Goal: Find specific page/section: Find specific page/section

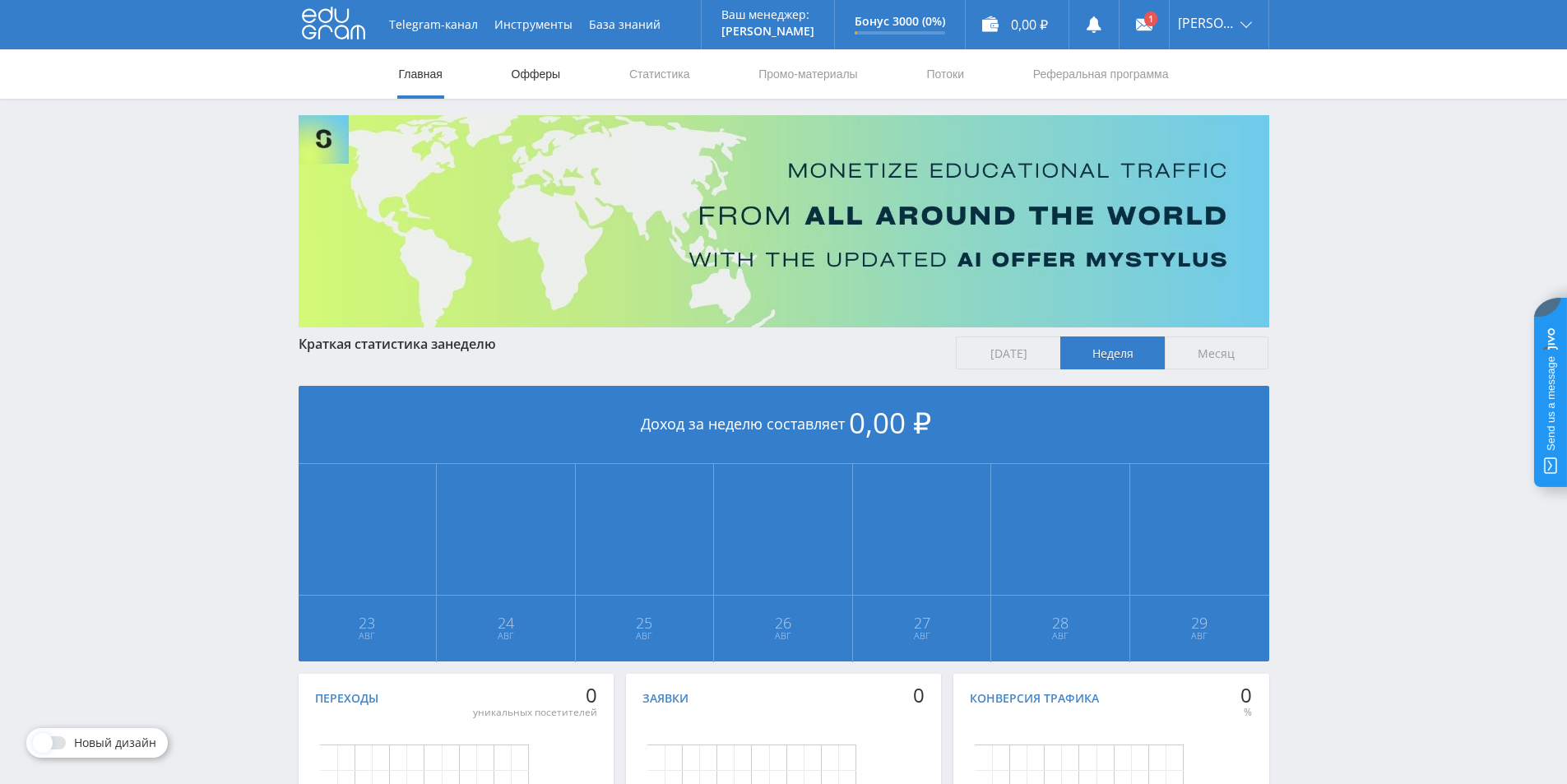
click at [536, 73] on link "Офферы" at bounding box center [536, 74] width 53 height 50
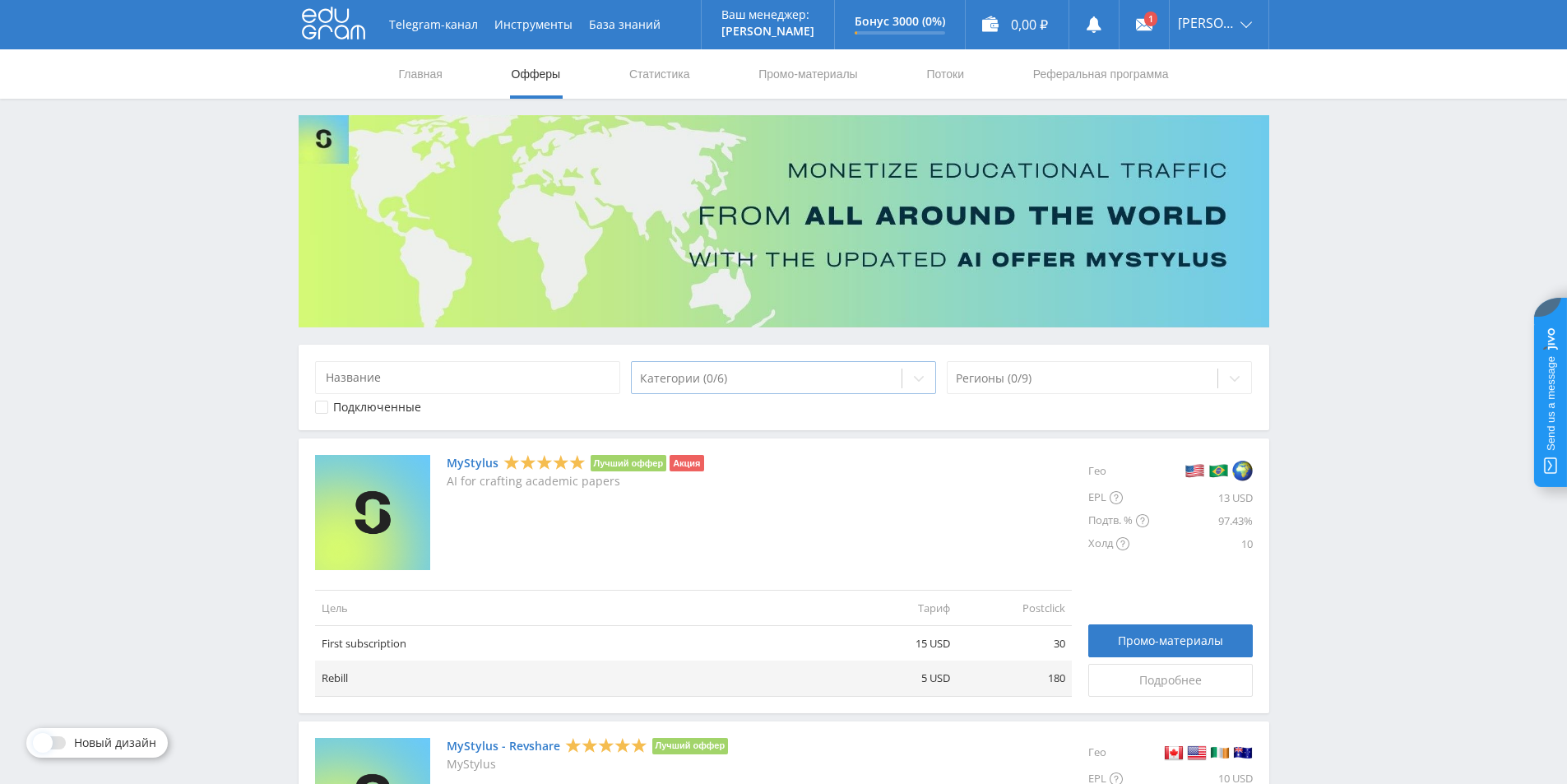
click at [839, 369] on div "Категории (0/6)" at bounding box center [767, 379] width 271 height 23
click at [1073, 362] on div "Регионы (0/9)" at bounding box center [1099, 378] width 306 height 33
click at [897, 382] on div "Категории (0/6)" at bounding box center [767, 379] width 271 height 23
click at [1117, 374] on div at bounding box center [1083, 378] width 254 height 17
click at [490, 386] on input at bounding box center [468, 378] width 306 height 33
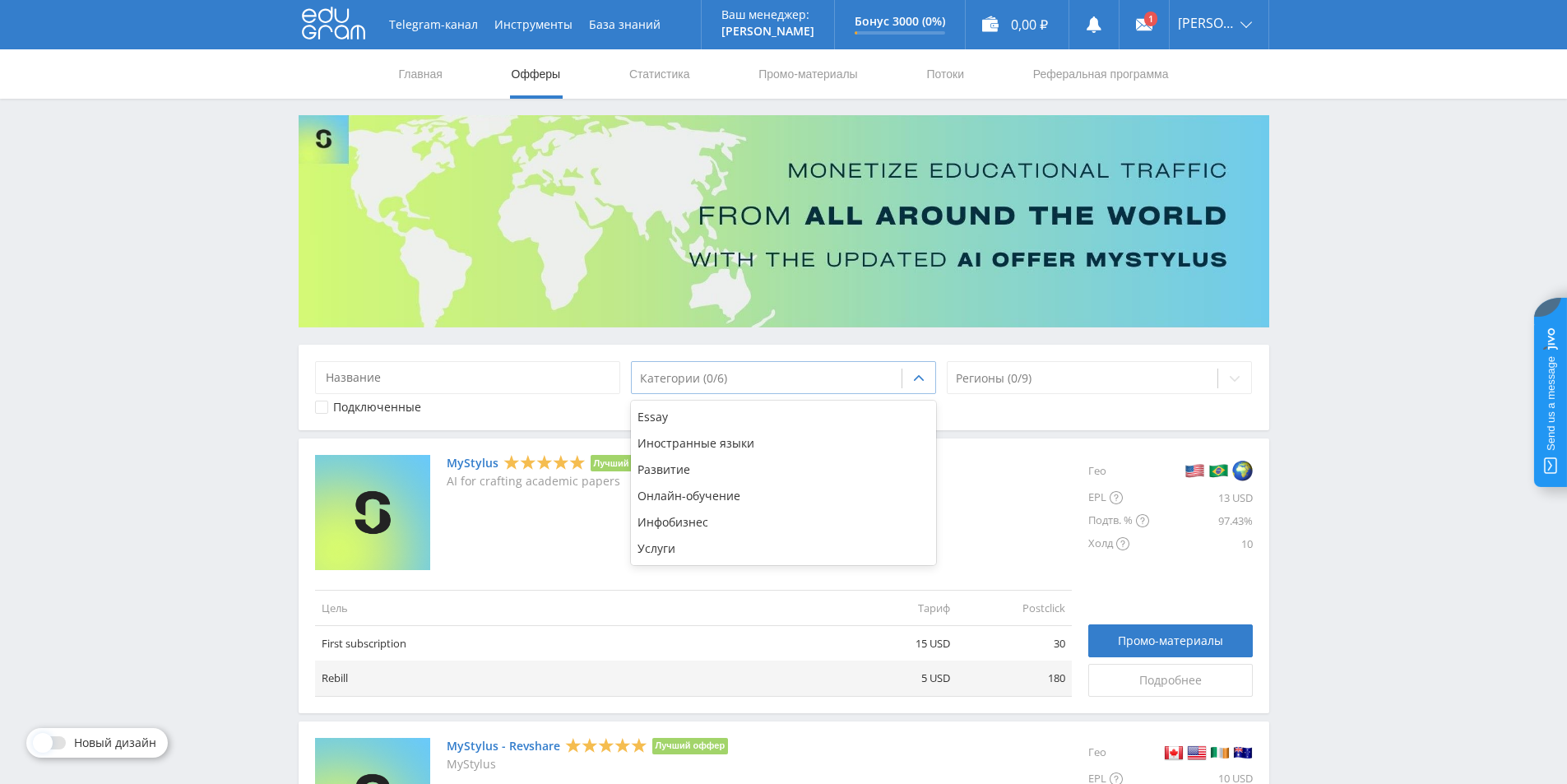
click at [713, 388] on div "Категории (0/6)" at bounding box center [767, 379] width 271 height 23
click at [671, 492] on div "Онлайн-обучение" at bounding box center [784, 495] width 306 height 26
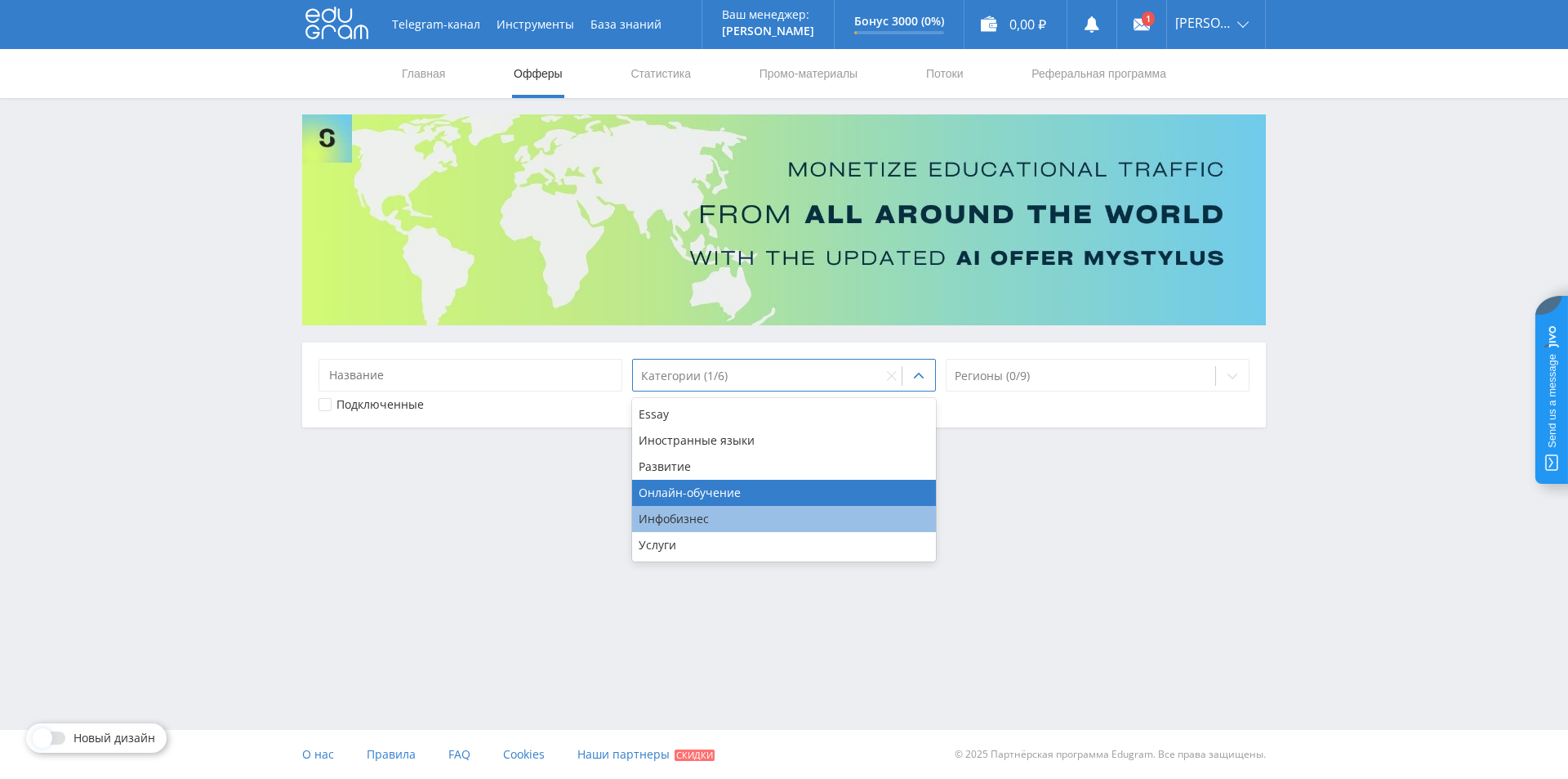
click at [678, 509] on div "Инфобизнес" at bounding box center [784, 518] width 304 height 26
click at [752, 398] on div "Essay Иностранные языки Развитие Онлайн-обучение Инфобизнес Услуги" at bounding box center [784, 479] width 304 height 164
click at [764, 386] on div "Категории (2/6)" at bounding box center [757, 376] width 249 height 23
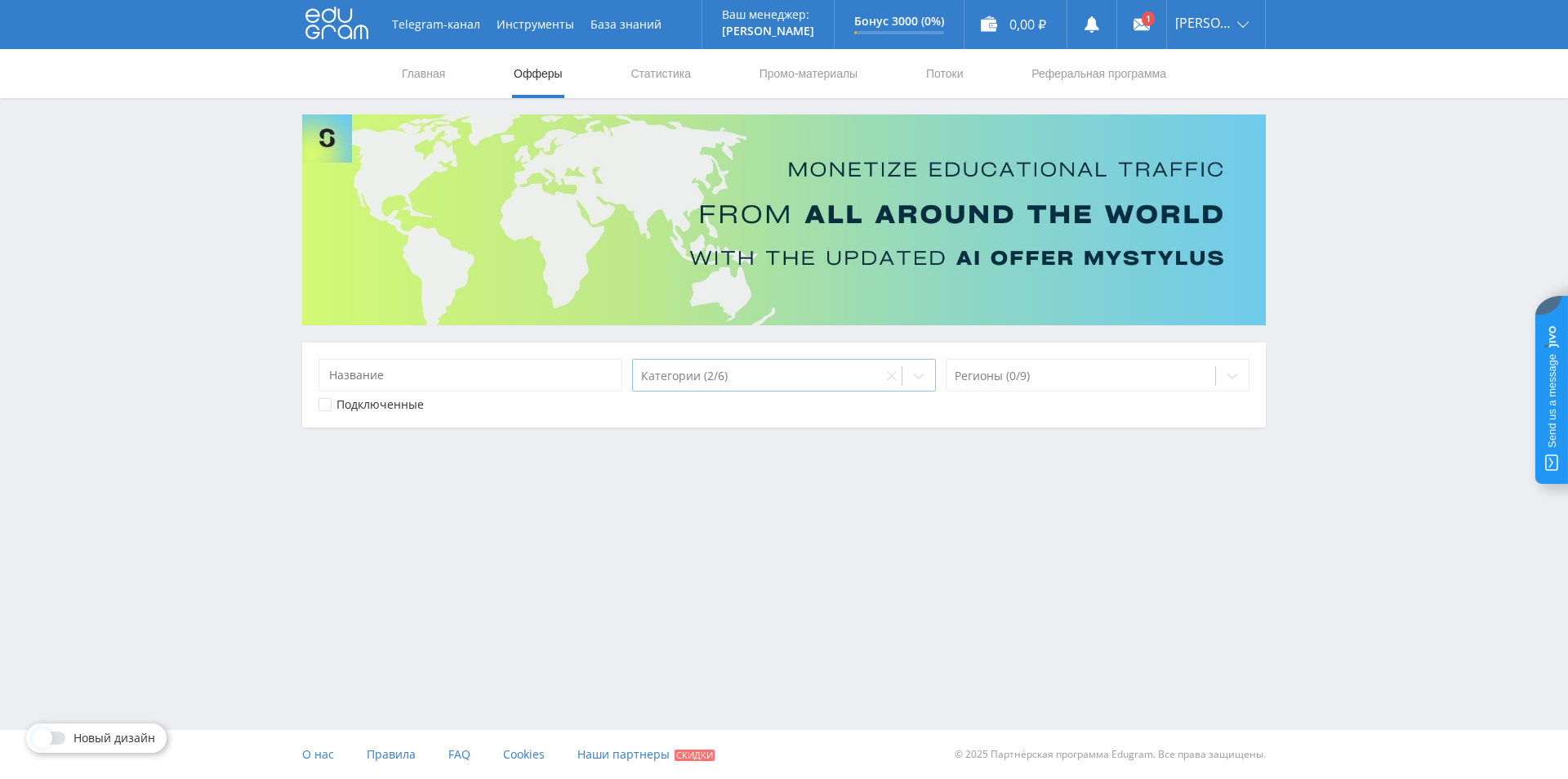
click at [744, 374] on div at bounding box center [757, 375] width 233 height 16
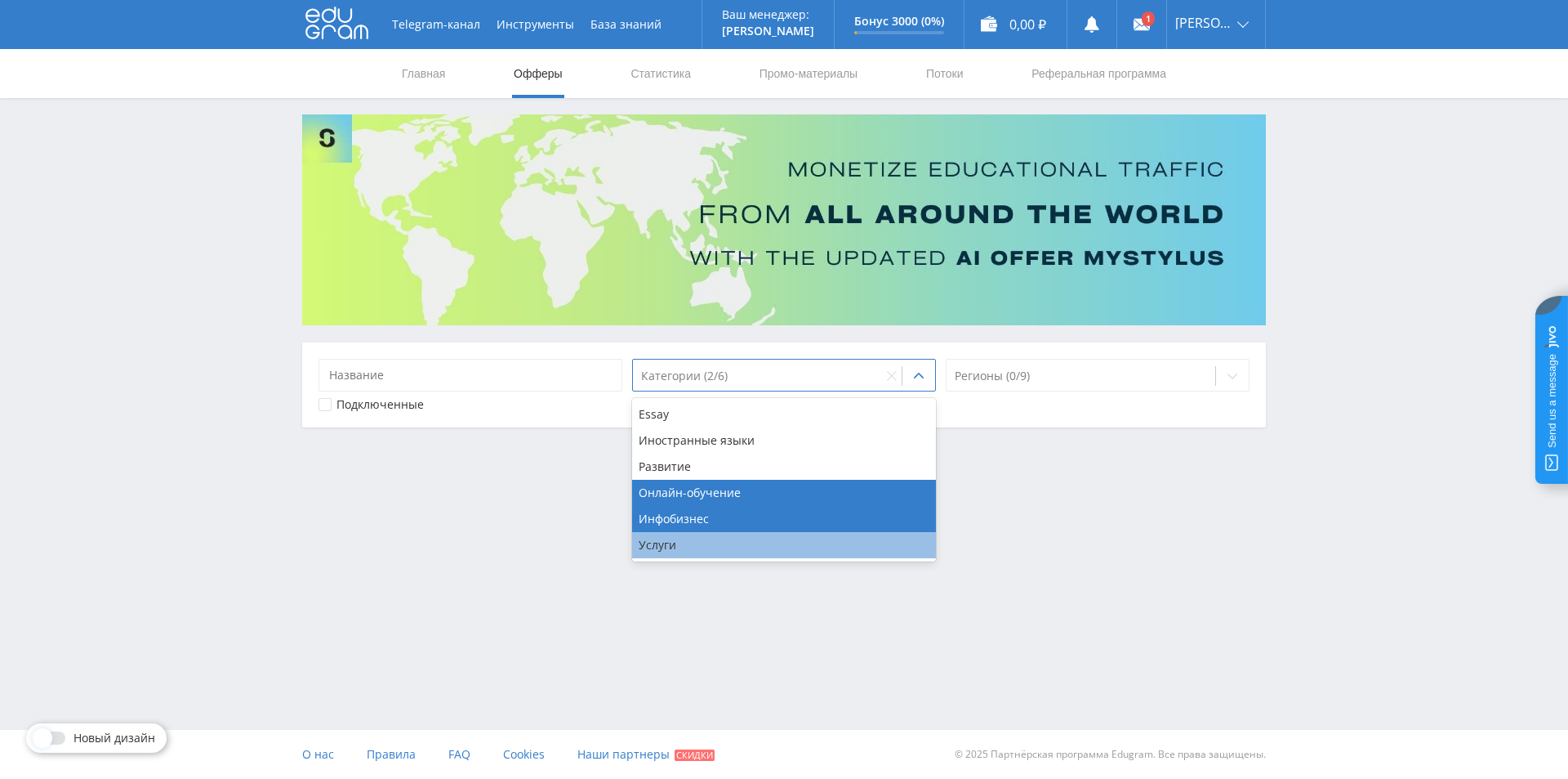
click at [720, 543] on div "Услуги" at bounding box center [784, 544] width 304 height 26
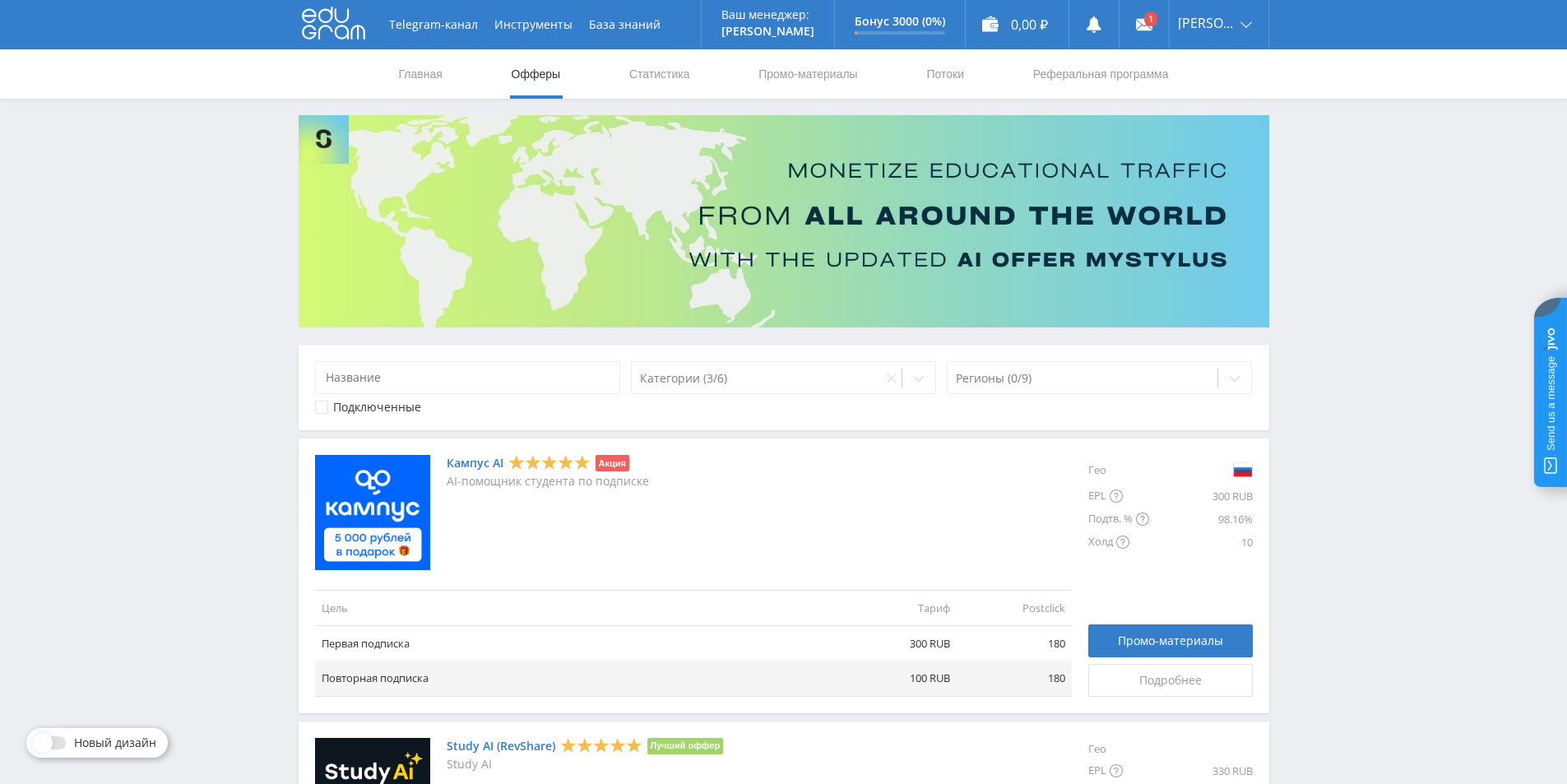
click at [143, 515] on div "Telegram-канал Инструменты База знаний Ваш менеджер: [PERSON_NAME] Online @edug…" at bounding box center [784, 534] width 1567 height 1068
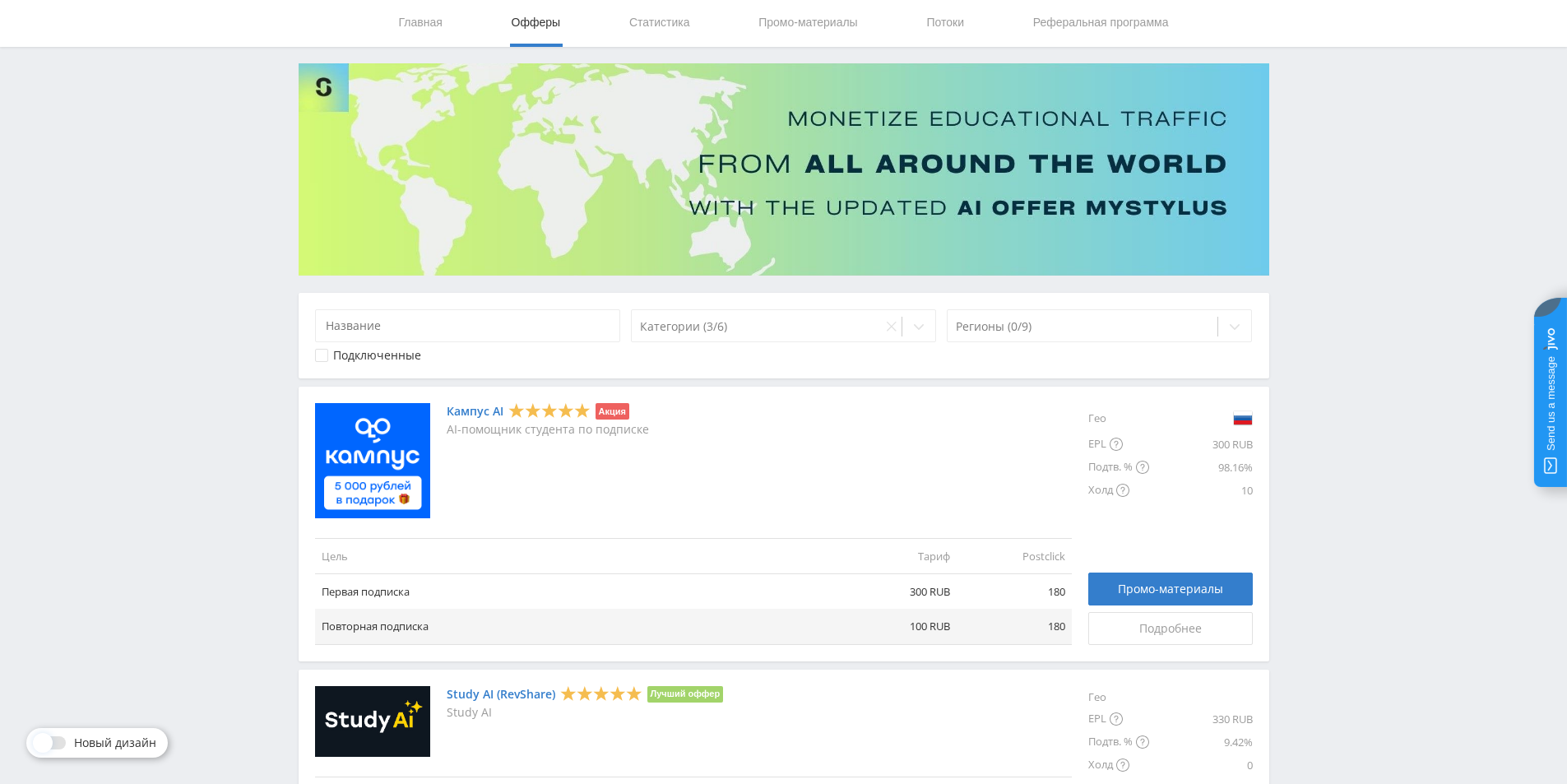
scroll to position [38, 0]
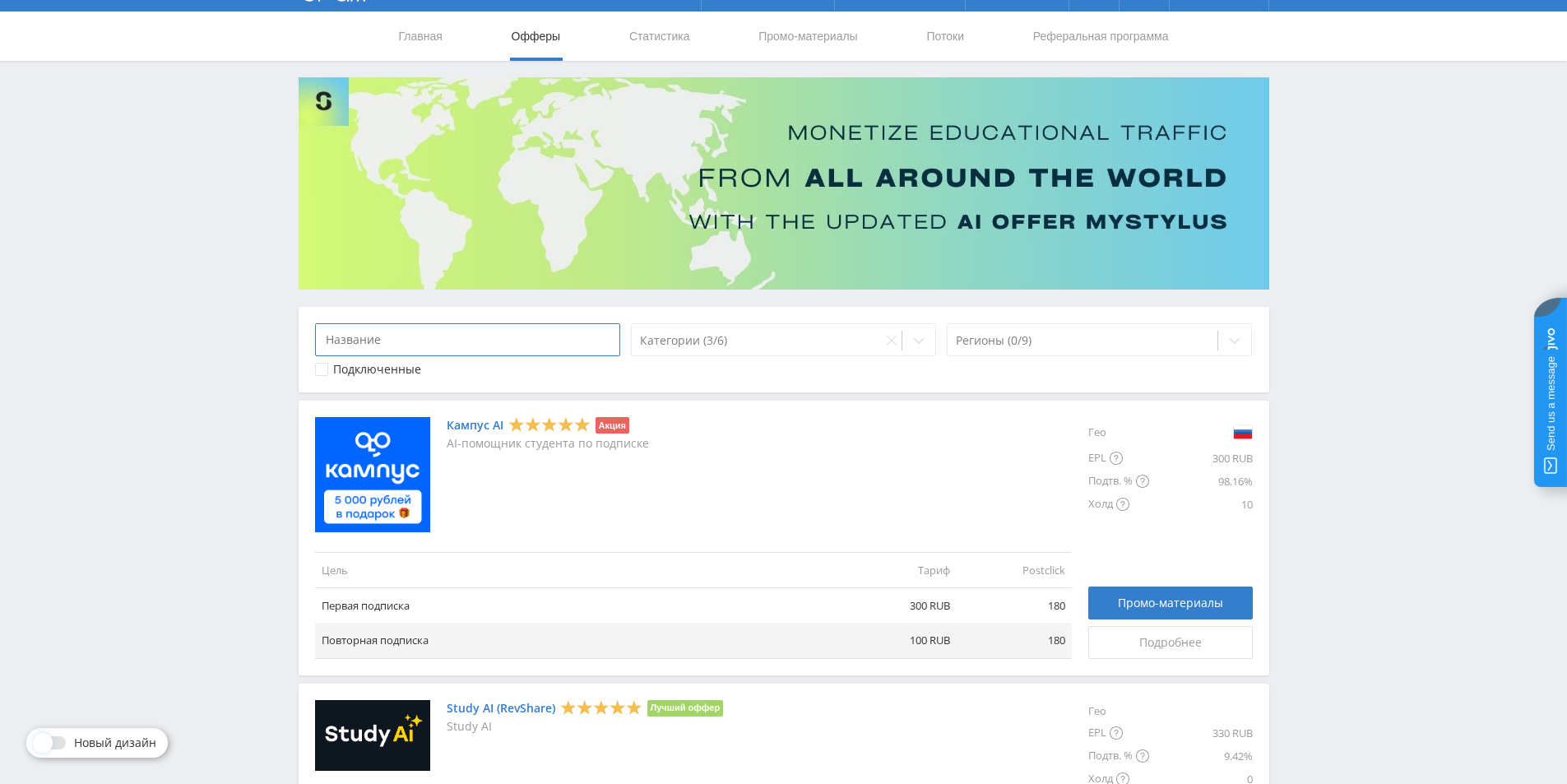
click at [506, 344] on input at bounding box center [468, 340] width 306 height 33
click at [758, 351] on div "Категории (3/6)" at bounding box center [757, 341] width 251 height 23
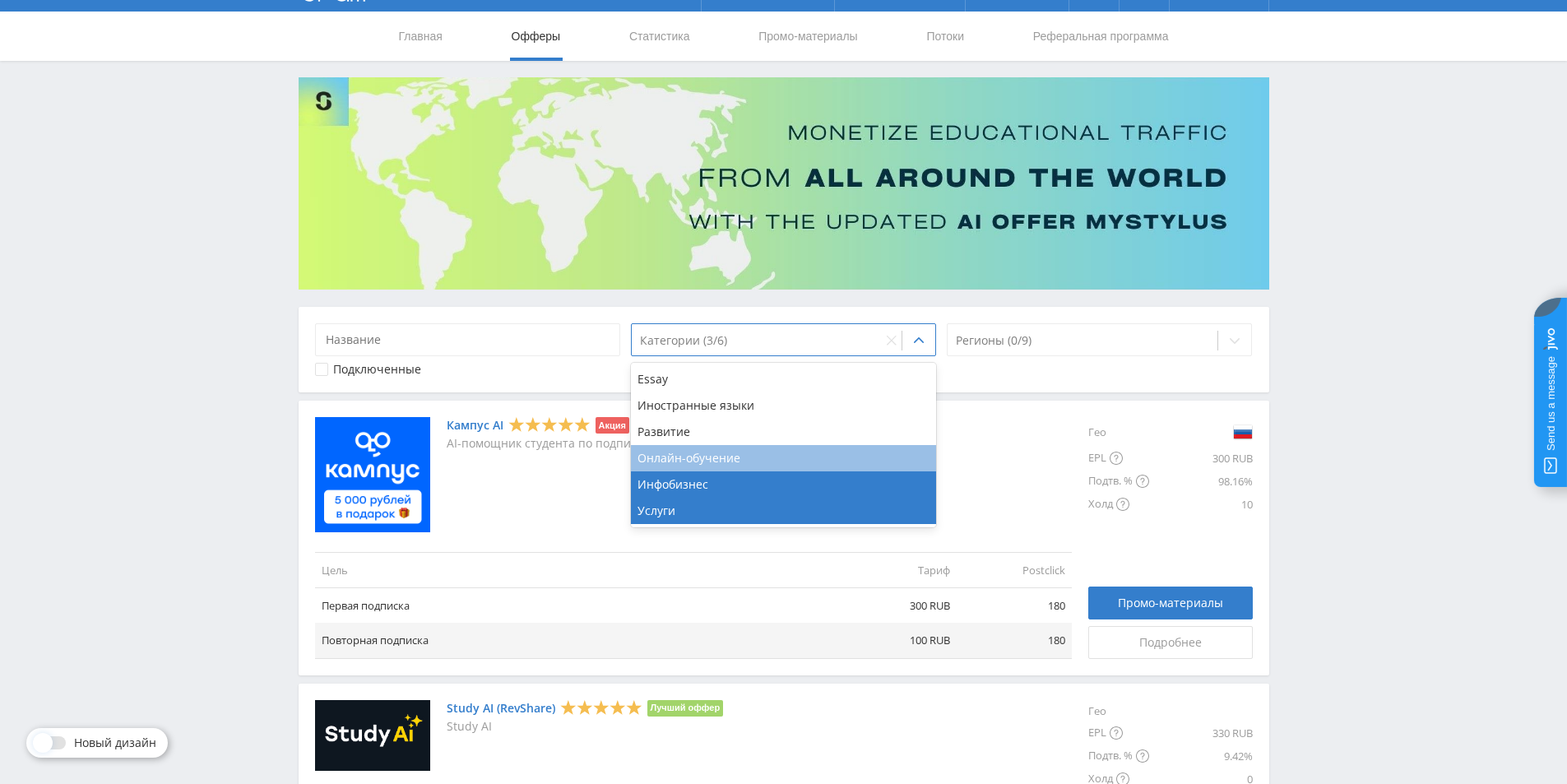
click at [679, 462] on div "Онлайн-обучение" at bounding box center [784, 458] width 306 height 26
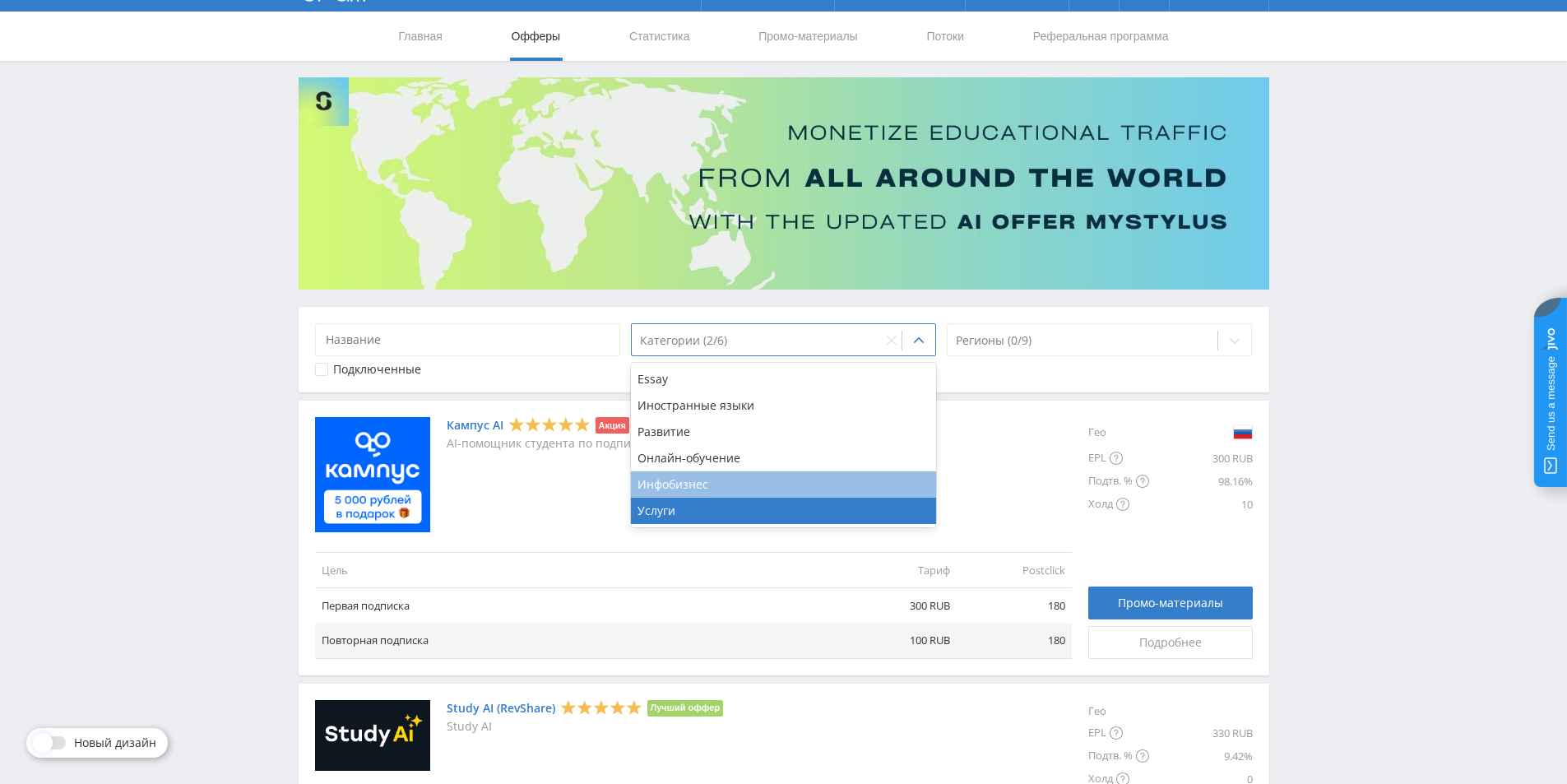
click at [674, 487] on div "Инфобизнес" at bounding box center [784, 484] width 306 height 26
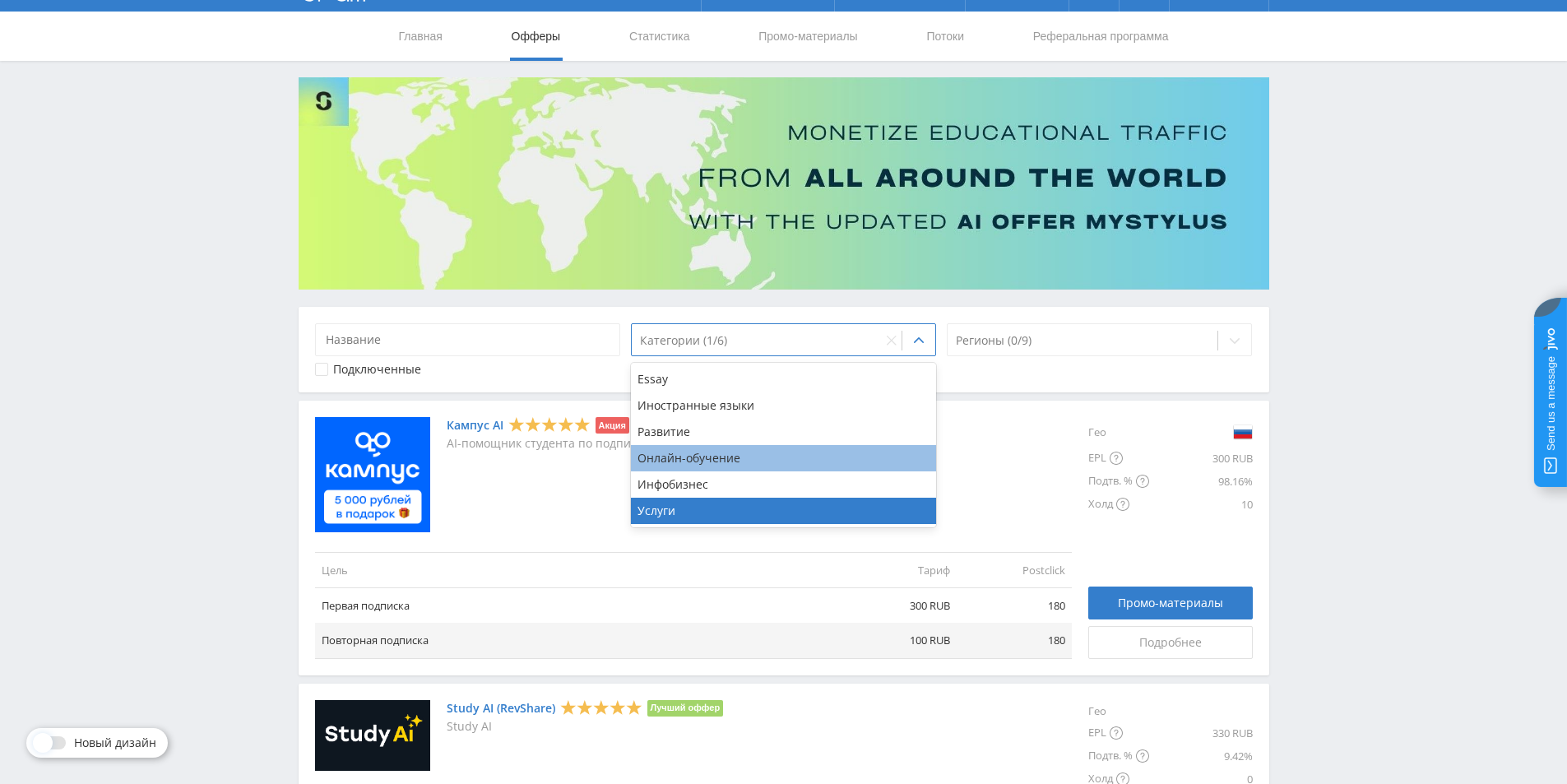
drag, startPoint x: 669, startPoint y: 517, endPoint x: 644, endPoint y: 449, distance: 72.4
click at [669, 516] on div "Услуги" at bounding box center [784, 510] width 306 height 26
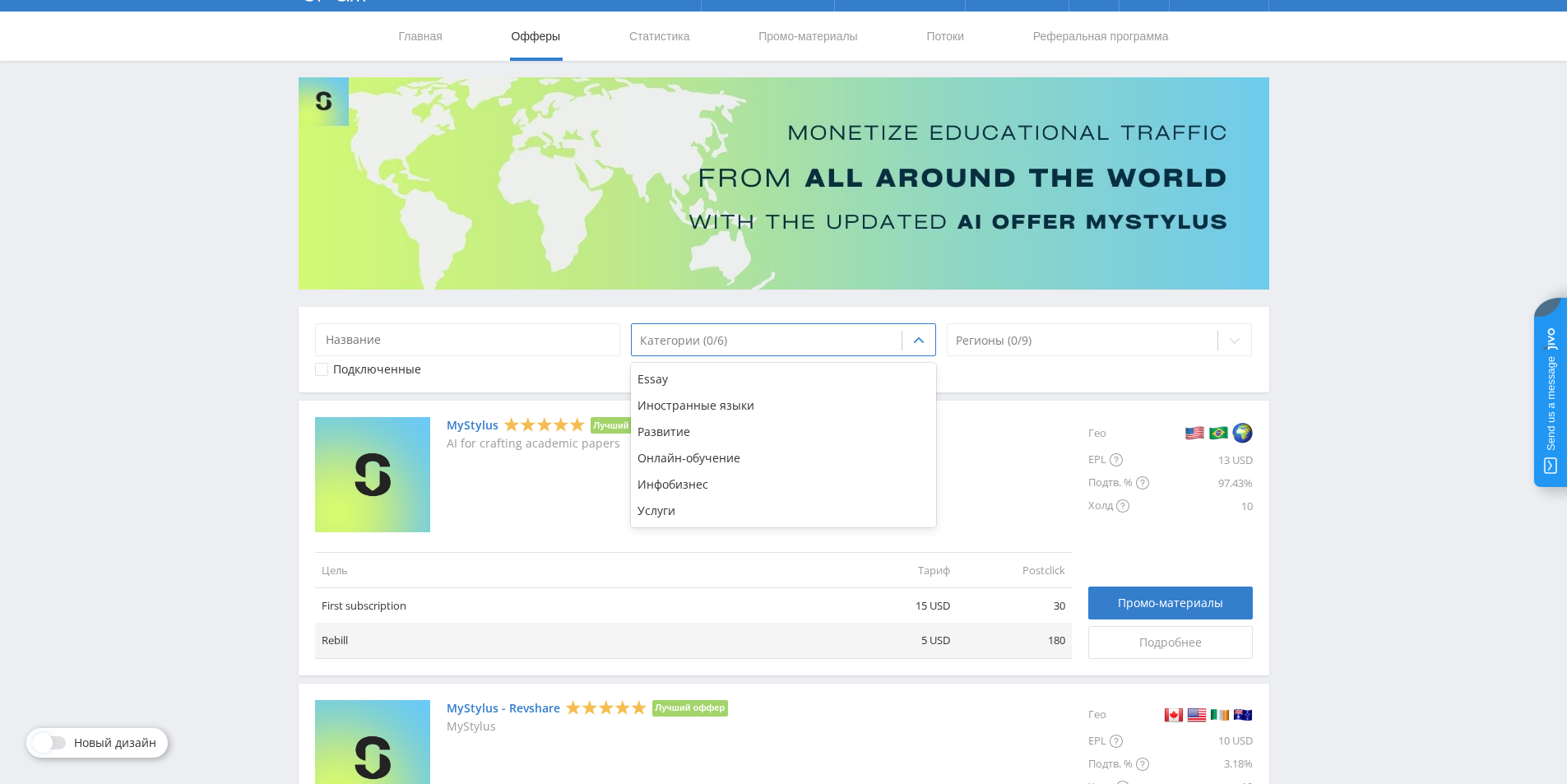
click at [557, 362] on div "Подключенные" at bounding box center [468, 368] width 306 height 13
click at [548, 346] on input at bounding box center [468, 340] width 306 height 33
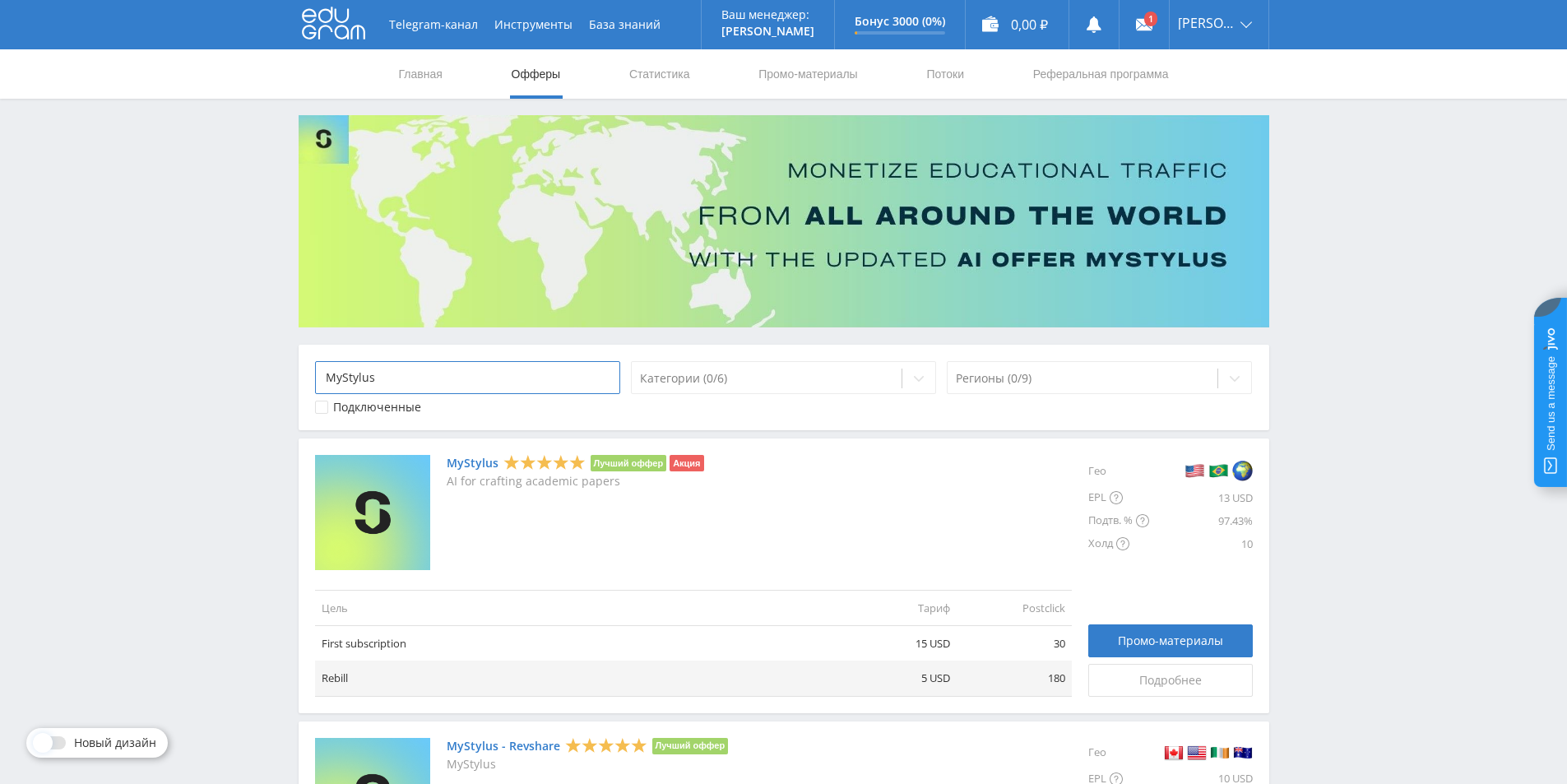
type input "MyStylus"
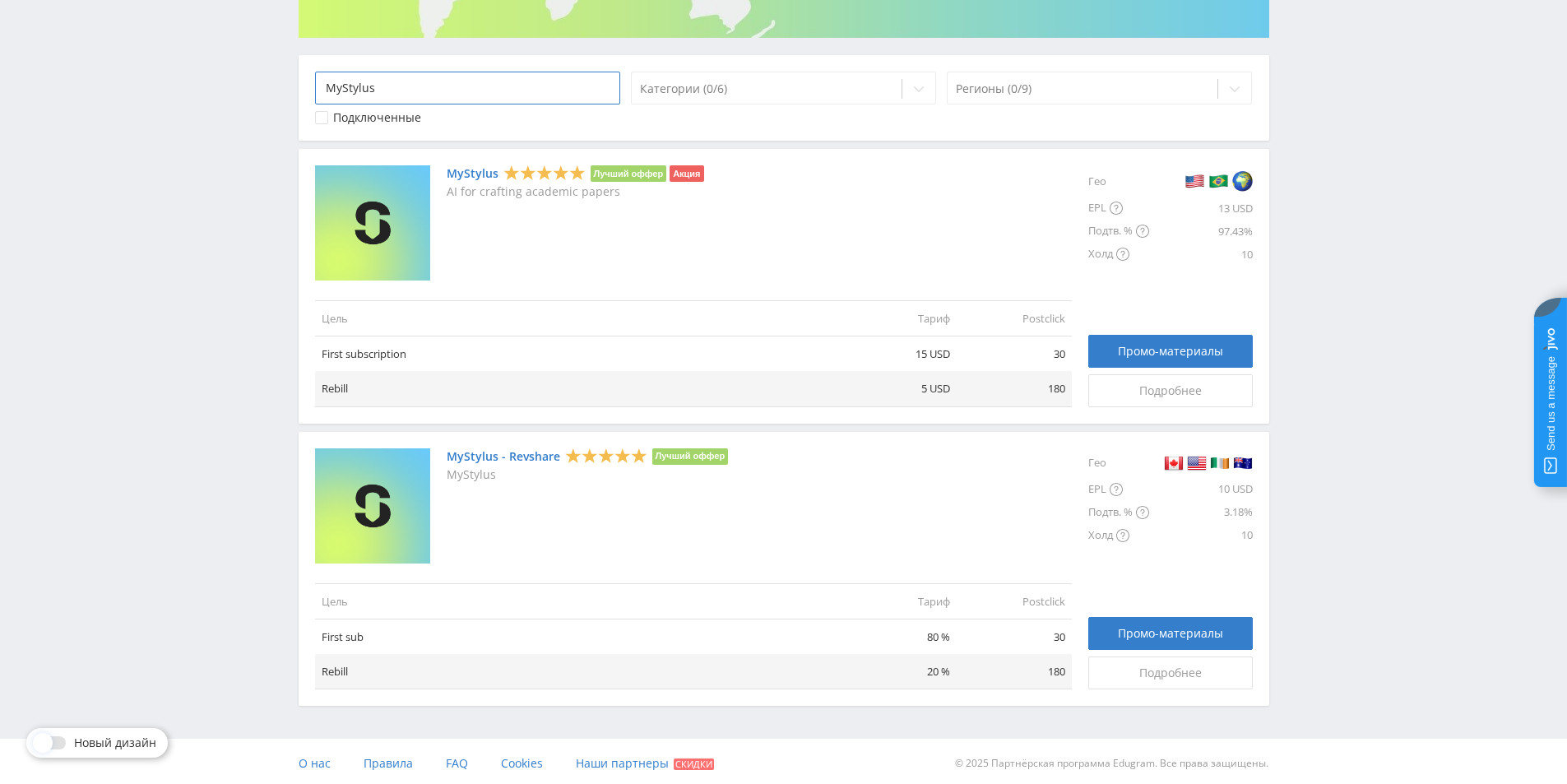
scroll to position [294, 0]
